Goal: Task Accomplishment & Management: Use online tool/utility

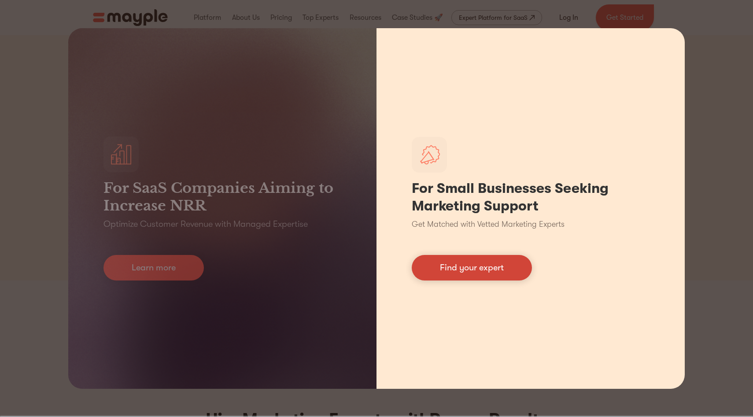
click at [453, 266] on link "Find your expert" at bounding box center [472, 268] width 120 height 26
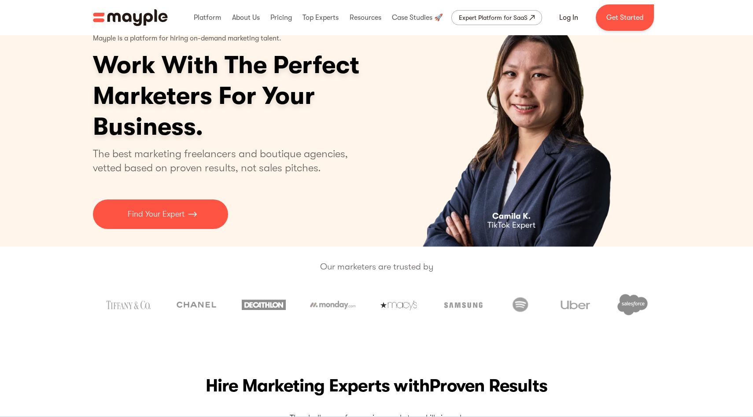
scroll to position [76, 0]
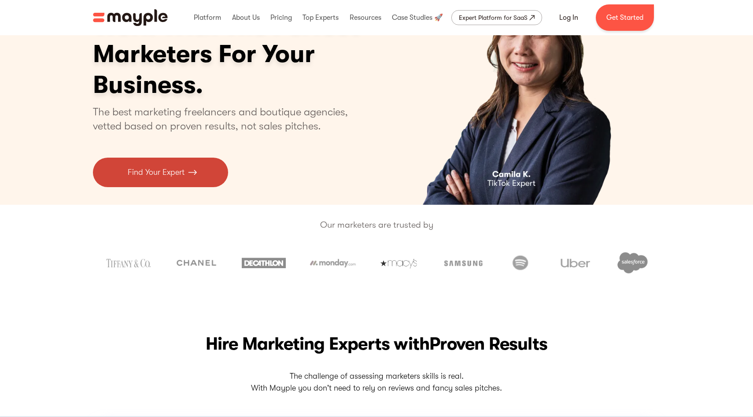
click at [180, 168] on p "Find Your Expert" at bounding box center [156, 173] width 57 height 12
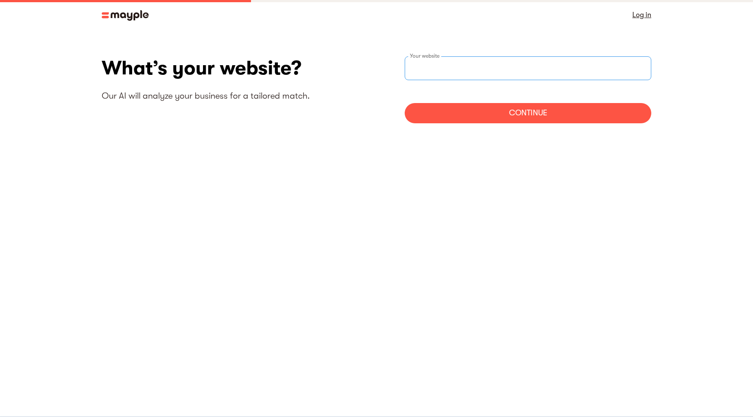
click at [471, 70] on input "websiteStep" at bounding box center [528, 68] width 247 height 24
